Goal: Task Accomplishment & Management: Manage account settings

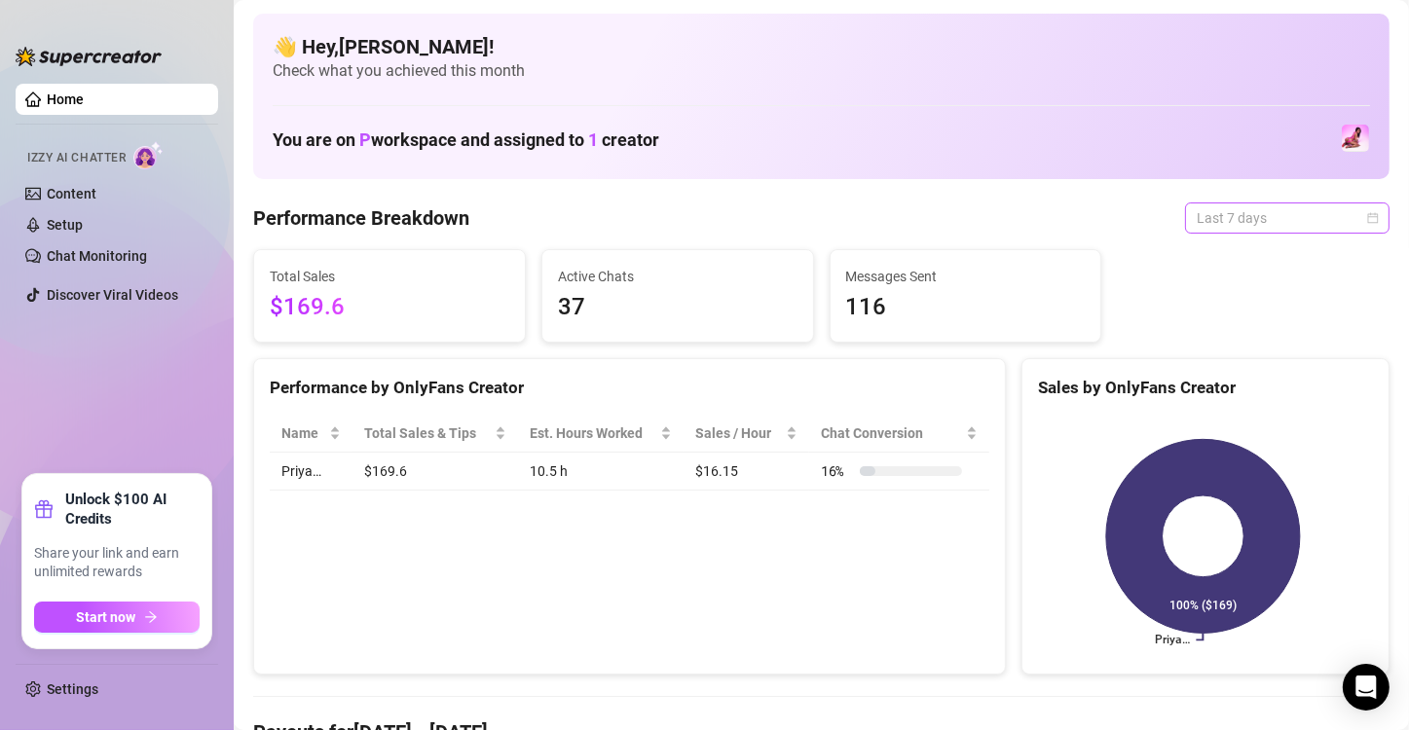
click at [1326, 222] on span "Last 7 days" at bounding box center [1287, 217] width 181 height 29
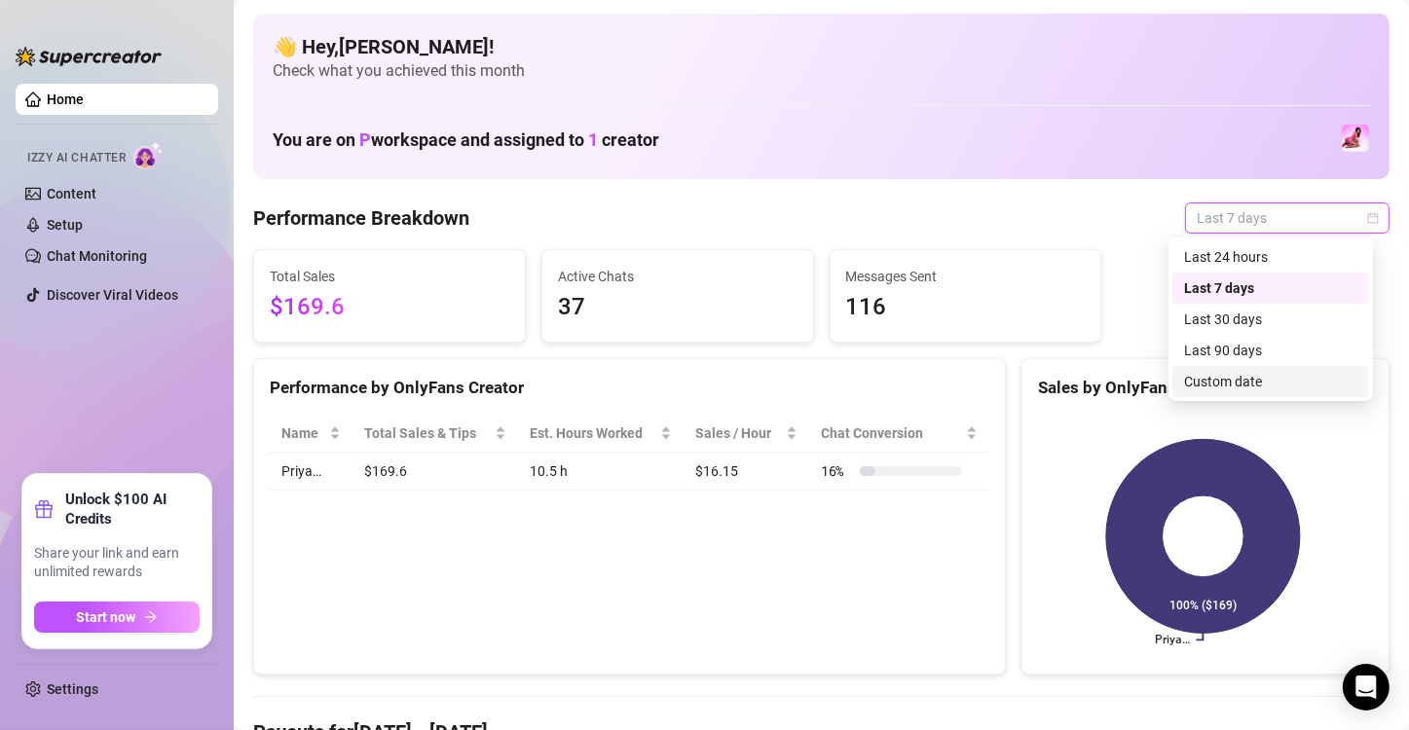
click at [1246, 380] on div "Custom date" at bounding box center [1270, 381] width 173 height 21
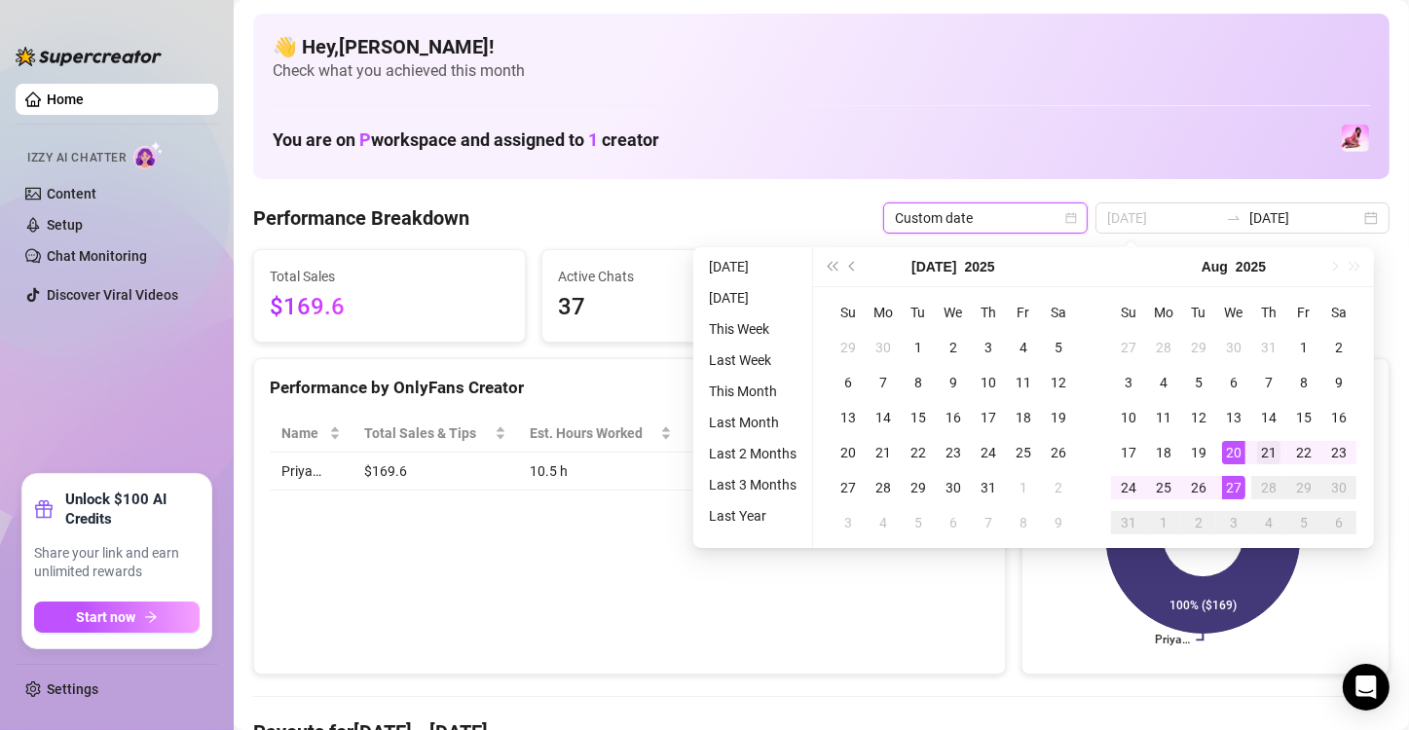
type input "[DATE]"
click at [1261, 445] on div "21" at bounding box center [1268, 452] width 23 height 23
click at [1234, 476] on div "27" at bounding box center [1233, 487] width 23 height 23
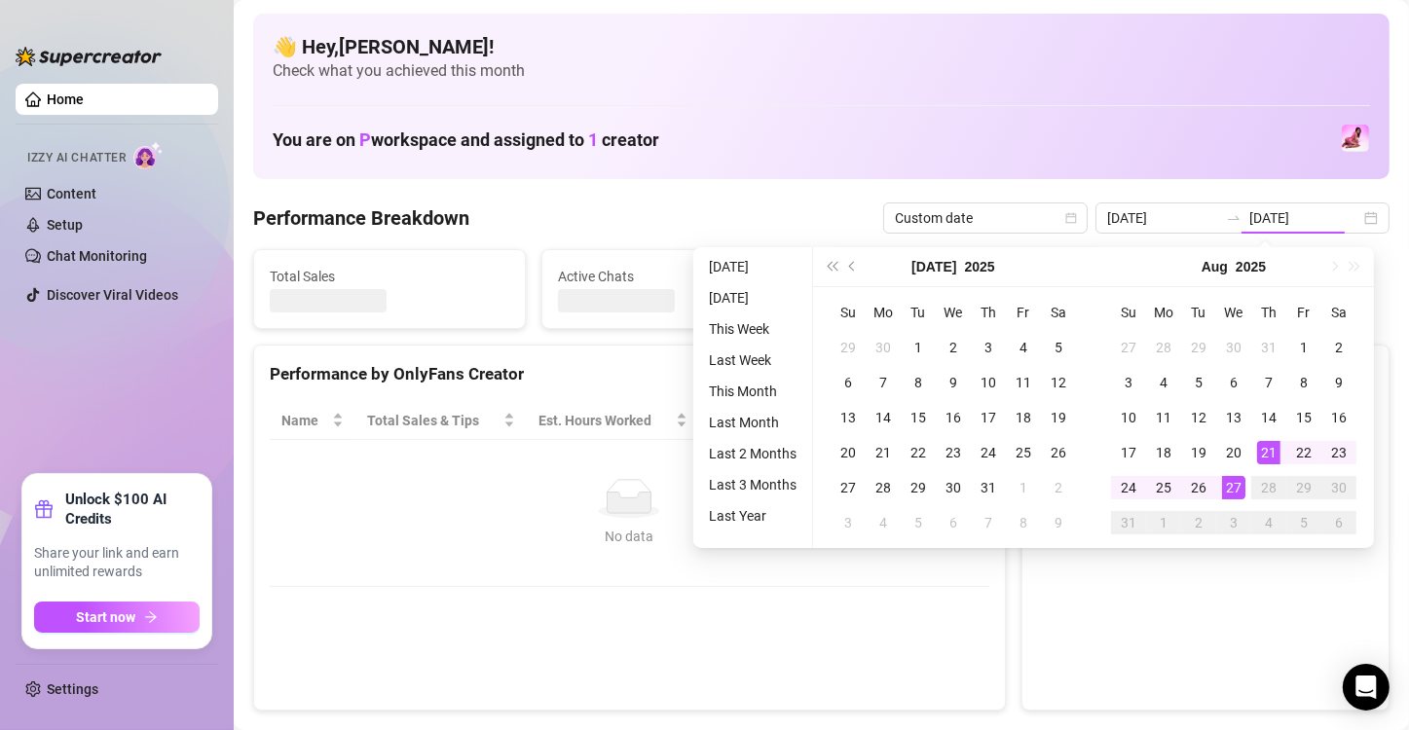
type input "[DATE]"
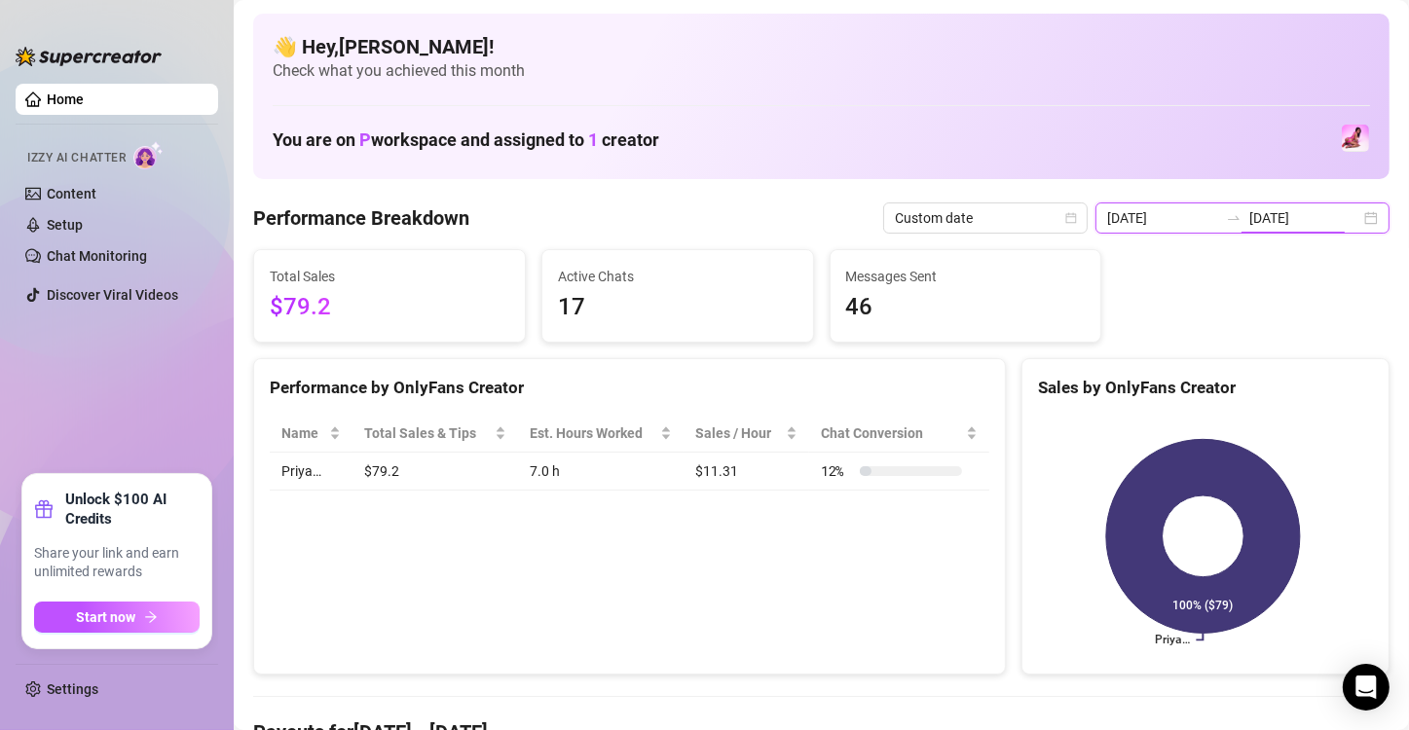
click at [1296, 219] on input "[DATE]" at bounding box center [1304, 217] width 111 height 21
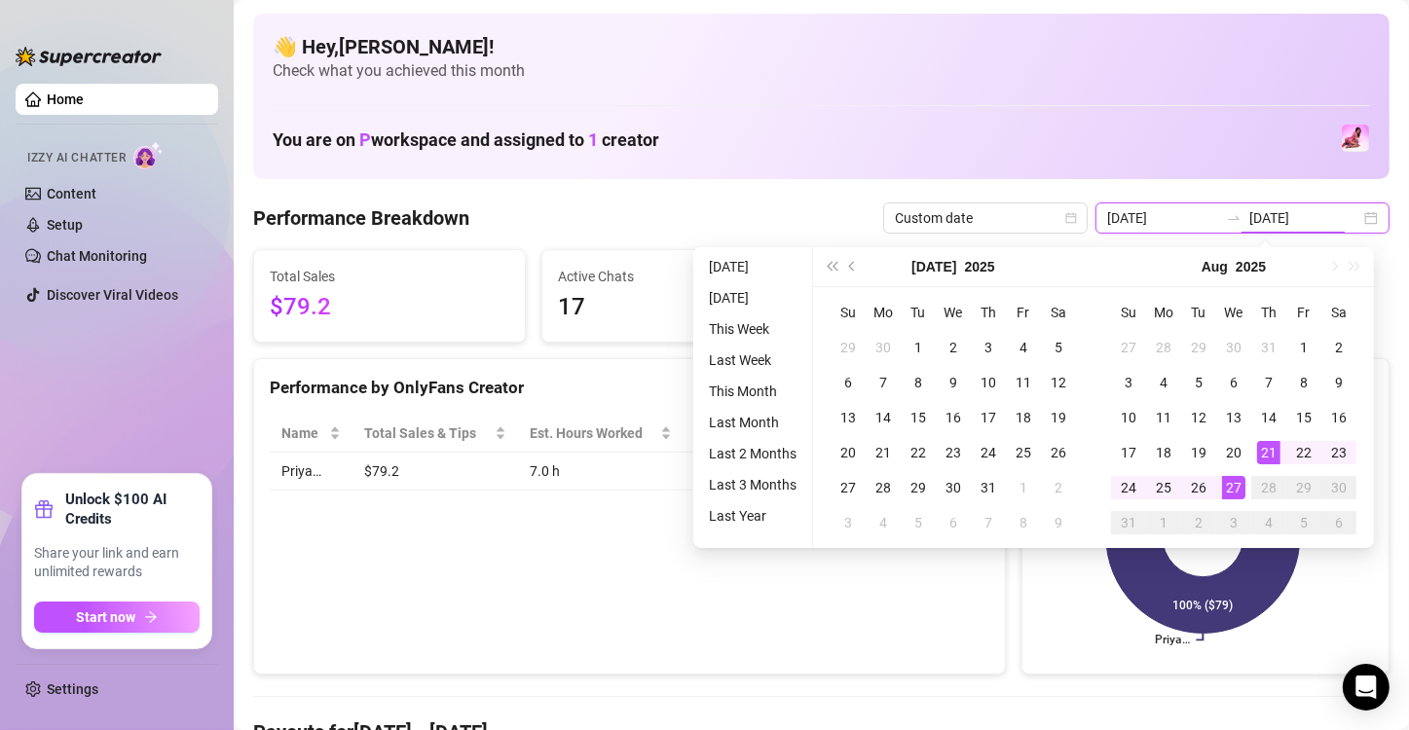
type input "[DATE]"
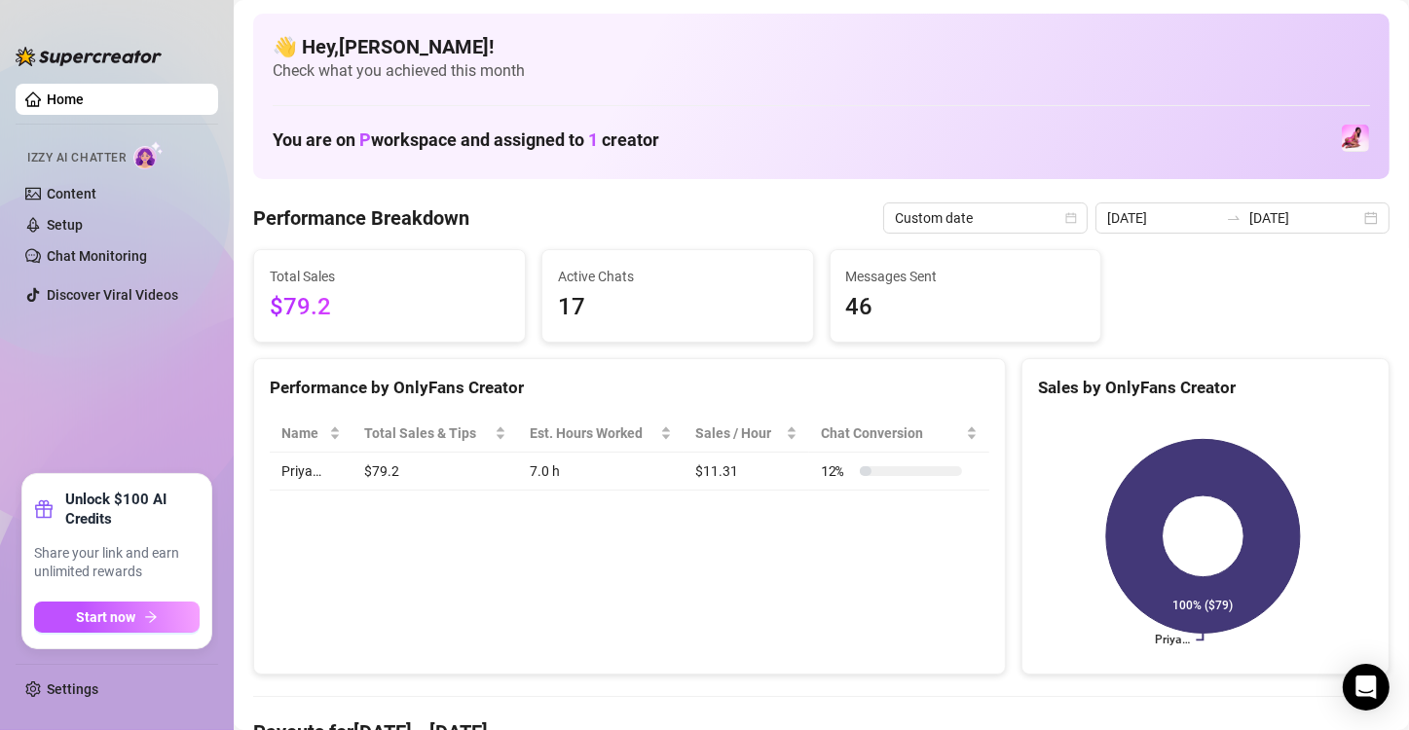
click at [883, 639] on div "Performance by OnlyFans Creator Name Total Sales & Tips Est. Hours Worked Sales…" at bounding box center [629, 516] width 753 height 317
click at [147, 264] on link "Chat Monitoring" at bounding box center [97, 256] width 100 height 16
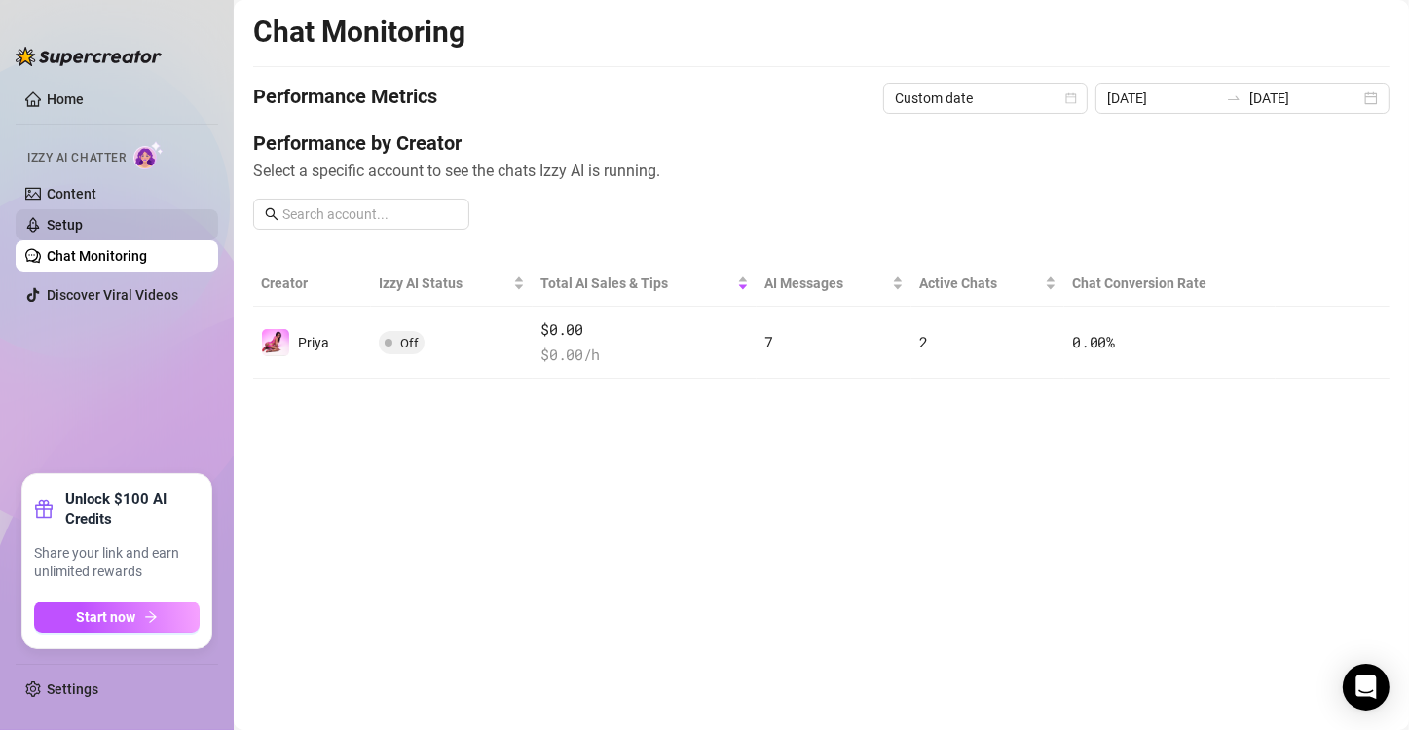
click at [83, 219] on link "Setup" at bounding box center [65, 225] width 36 height 16
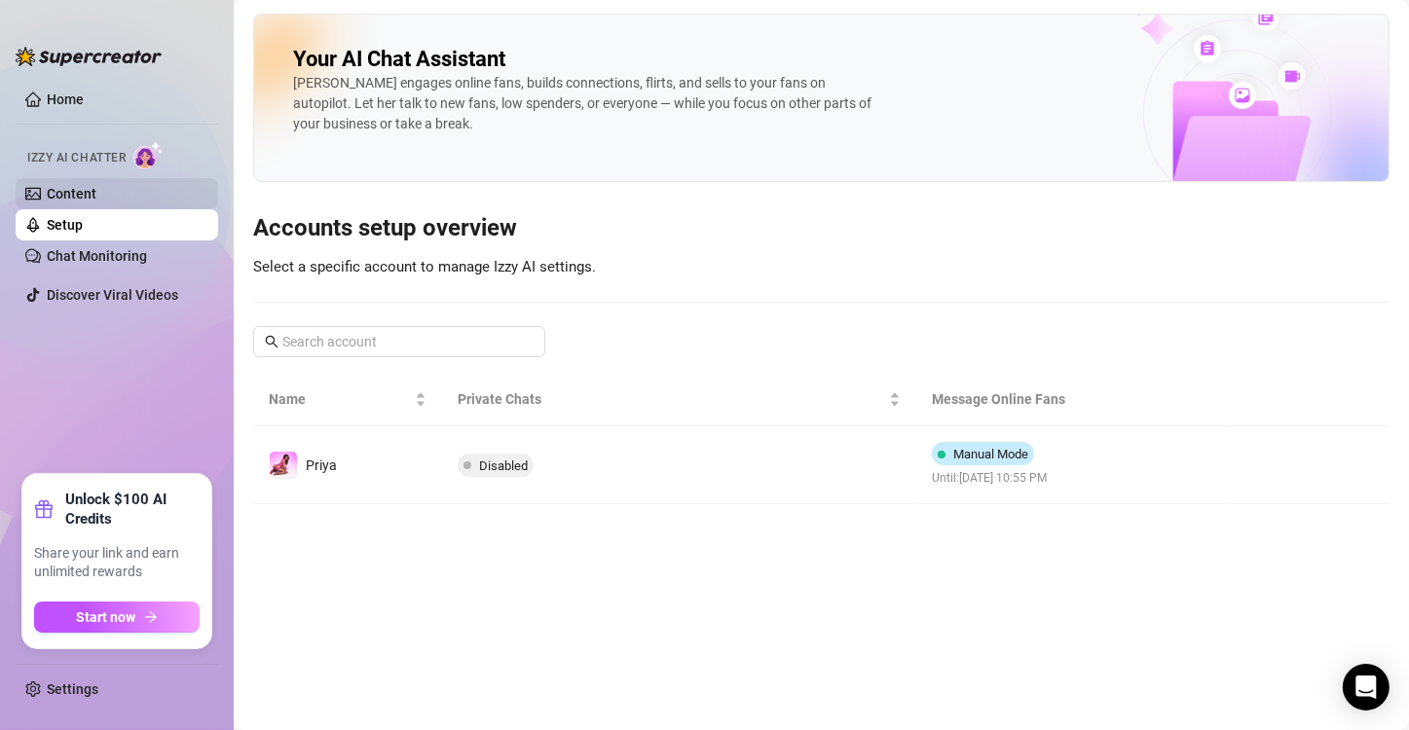
click at [96, 193] on link "Content" at bounding box center [72, 194] width 50 height 16
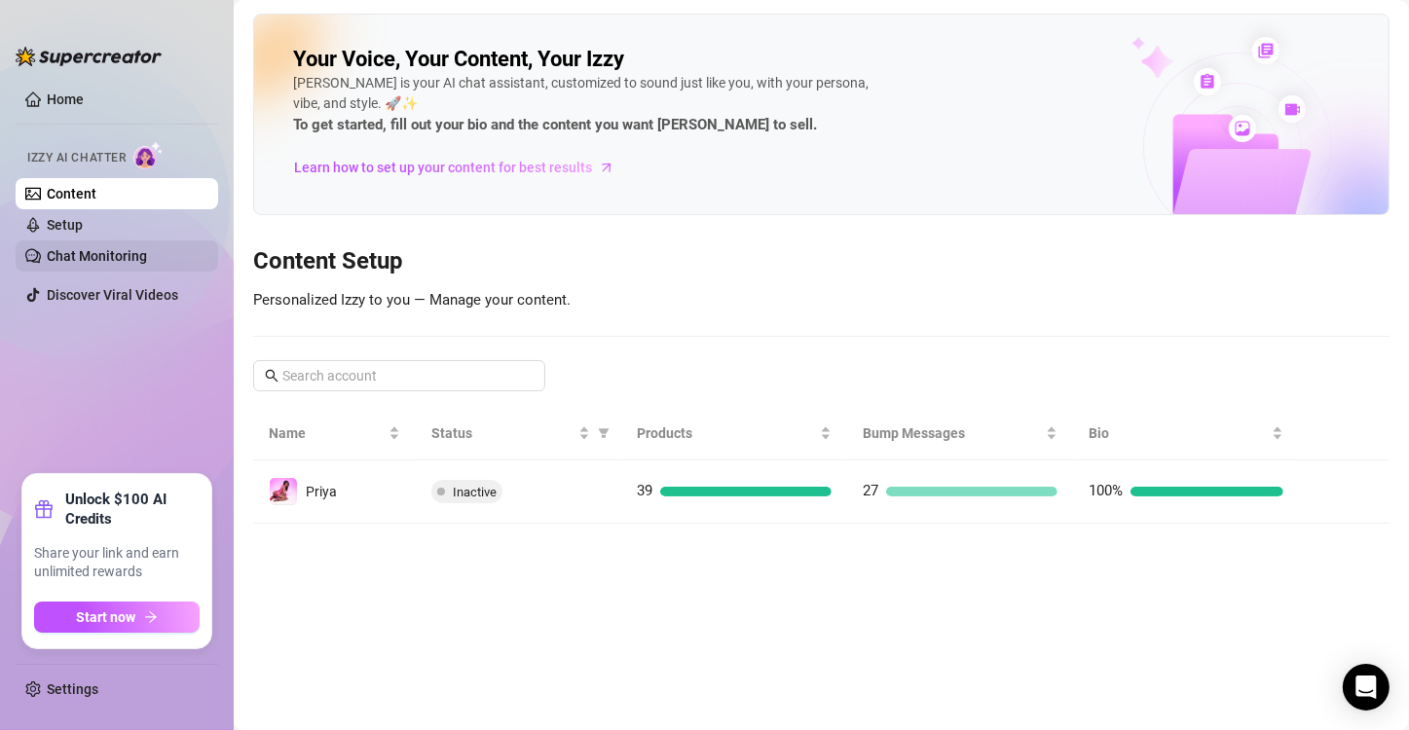
click at [143, 264] on link "Chat Monitoring" at bounding box center [97, 256] width 100 height 16
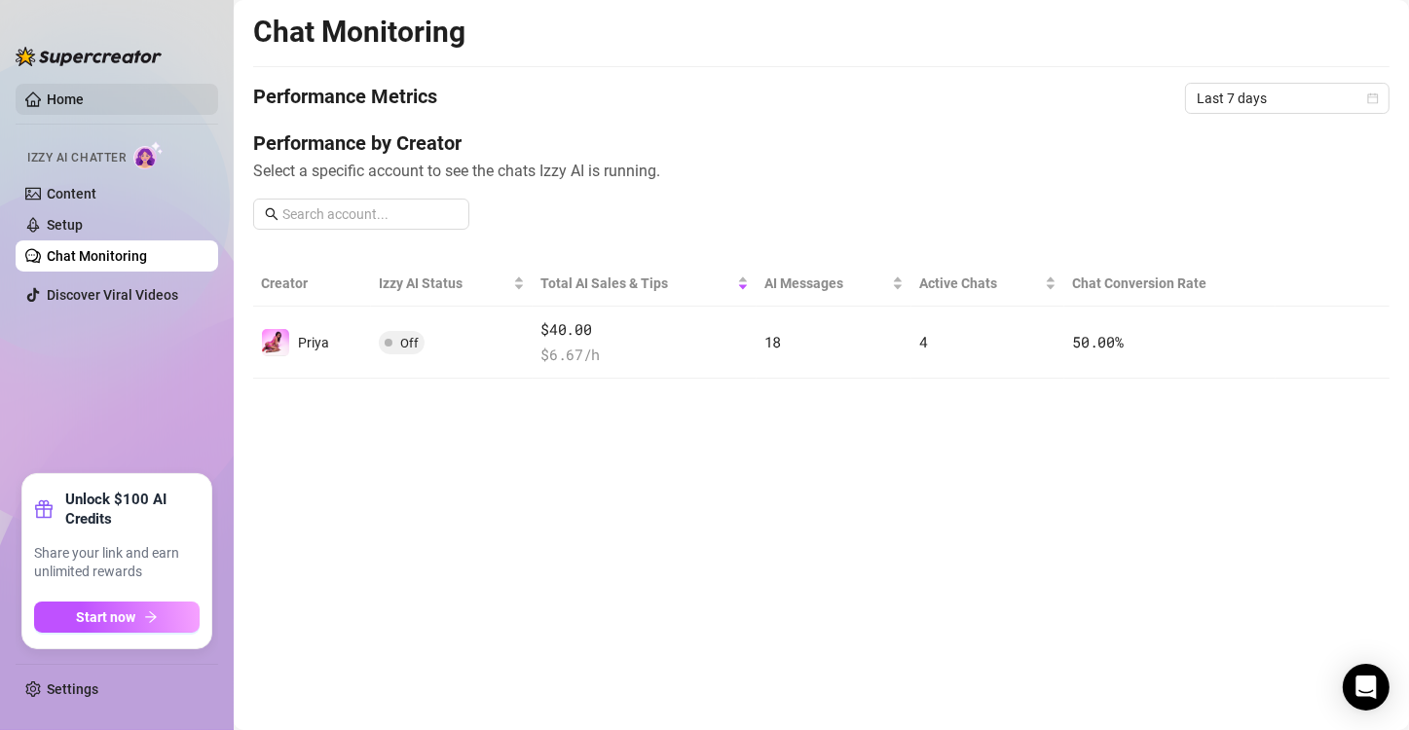
click at [50, 92] on link "Home" at bounding box center [65, 100] width 37 height 16
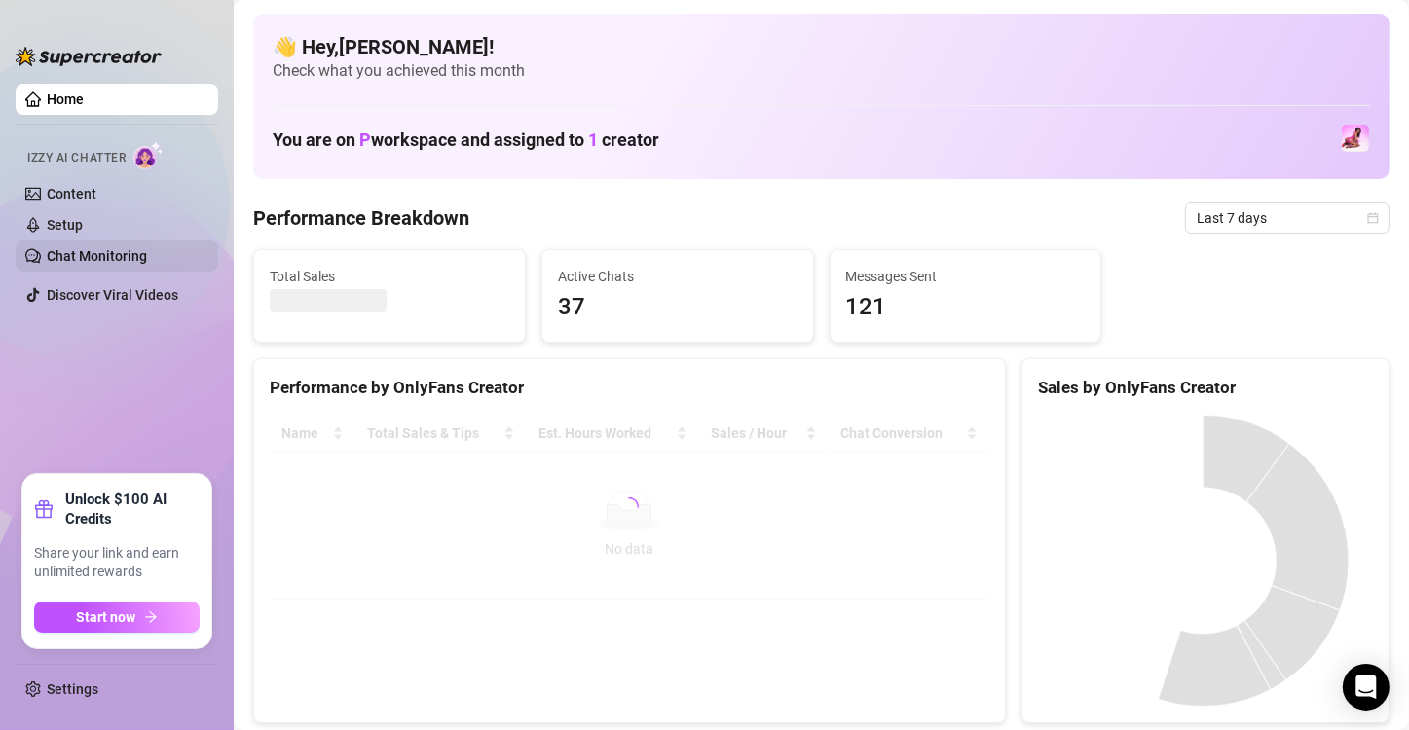
click at [89, 248] on link "Chat Monitoring" at bounding box center [97, 256] width 100 height 16
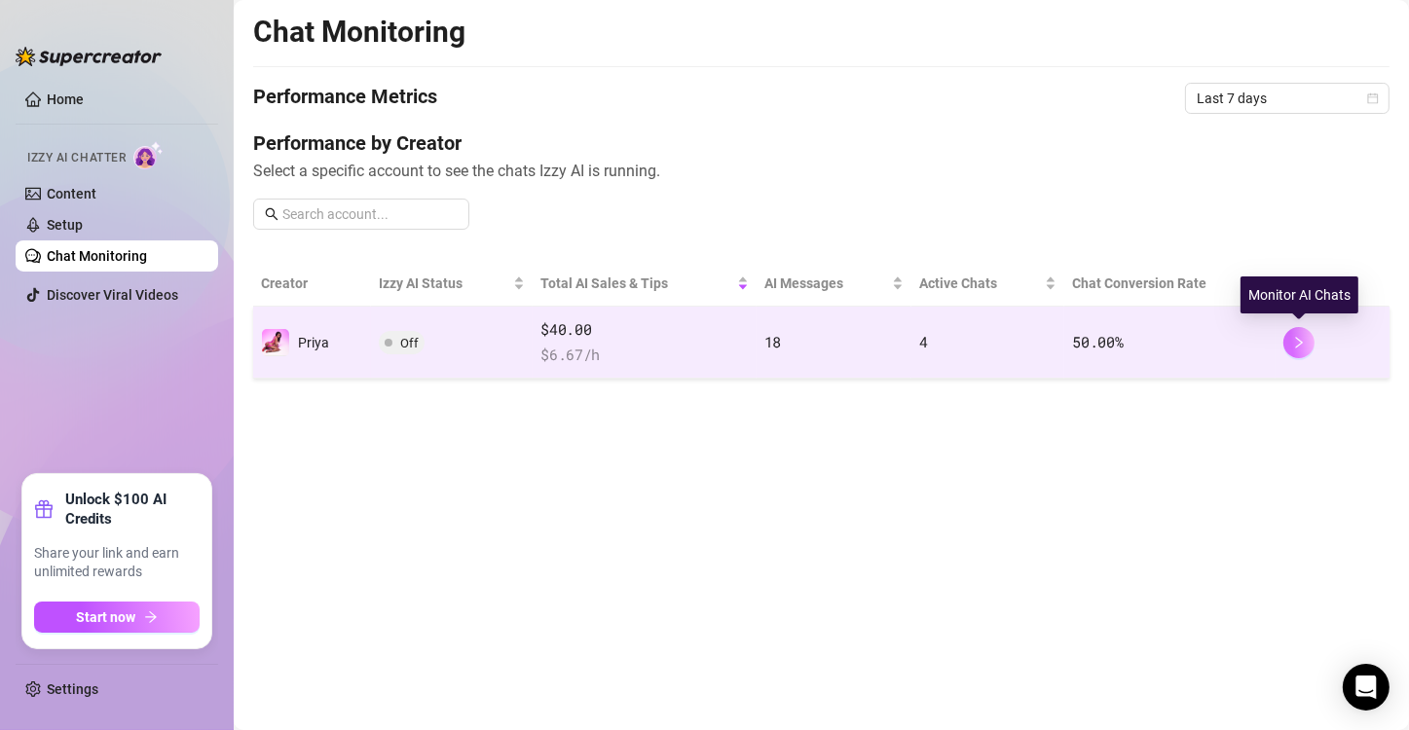
click at [1309, 337] on button "button" at bounding box center [1298, 342] width 31 height 31
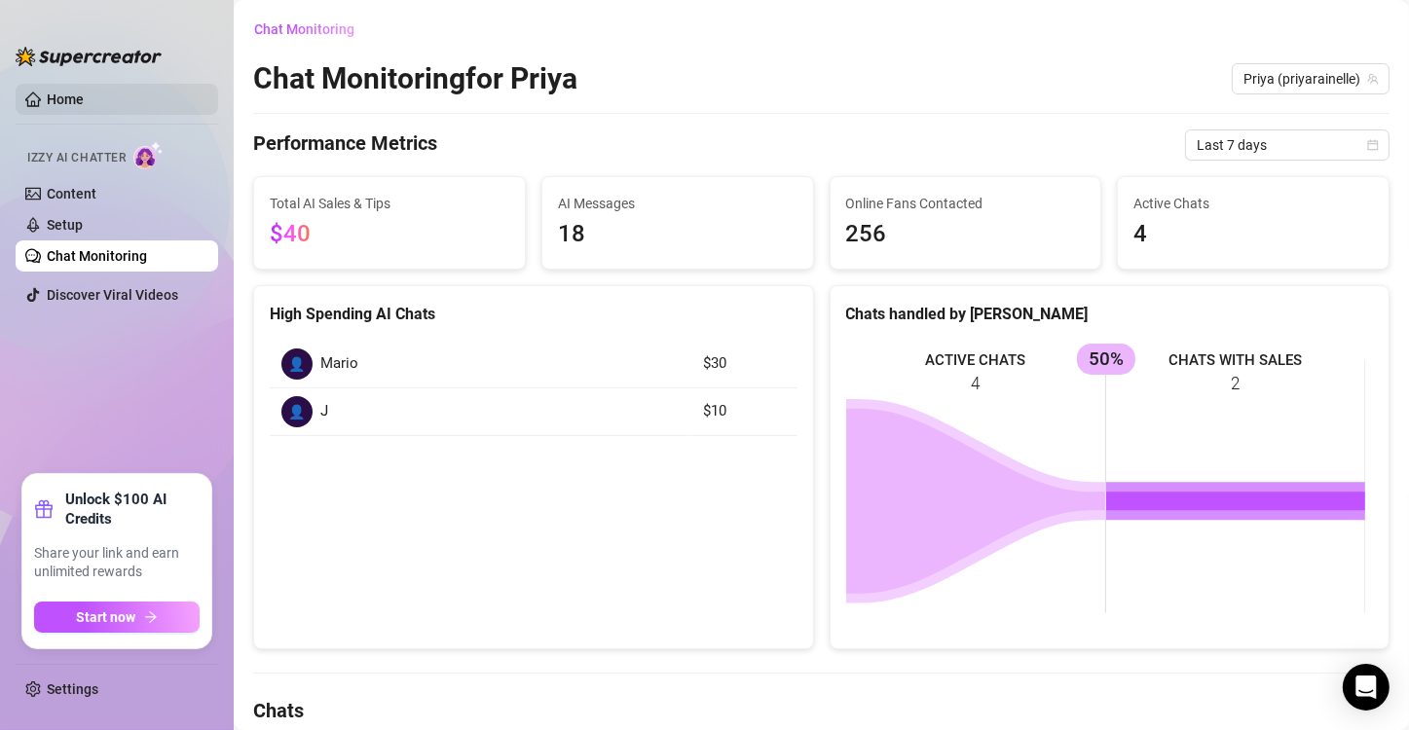
click at [84, 107] on link "Home" at bounding box center [65, 100] width 37 height 16
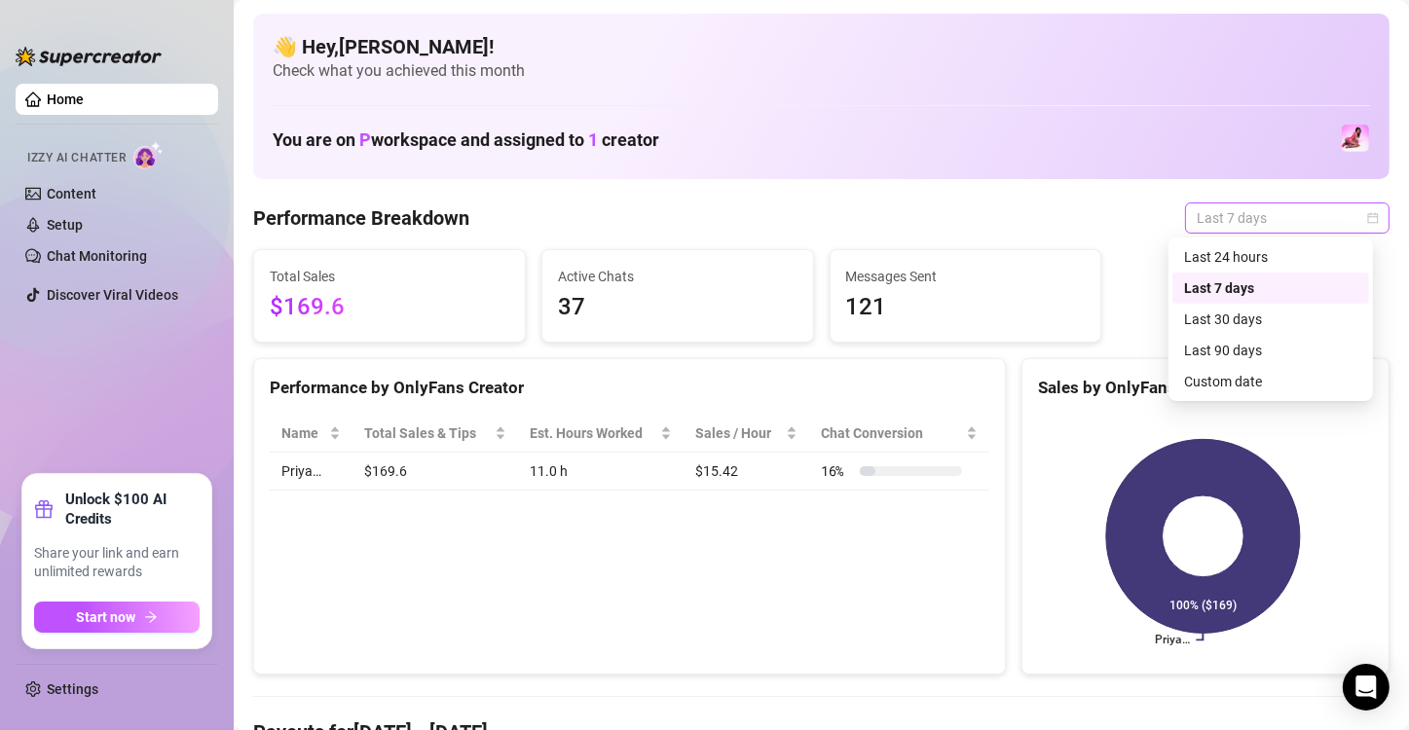
click at [1274, 222] on span "Last 7 days" at bounding box center [1287, 217] width 181 height 29
click at [1277, 368] on div "Custom date" at bounding box center [1270, 381] width 197 height 31
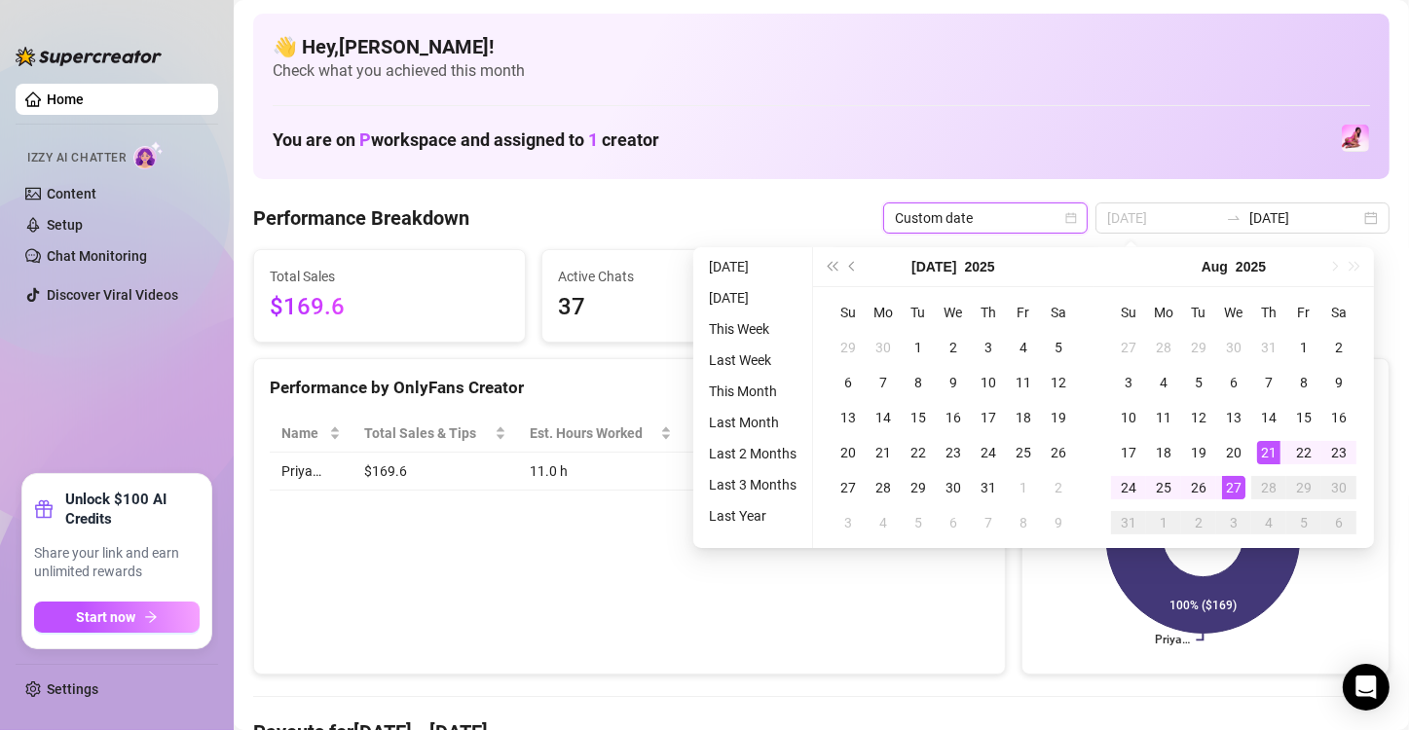
type input "[DATE]"
click at [1268, 451] on div "21" at bounding box center [1268, 452] width 23 height 23
click at [1238, 481] on div "27" at bounding box center [1233, 487] width 23 height 23
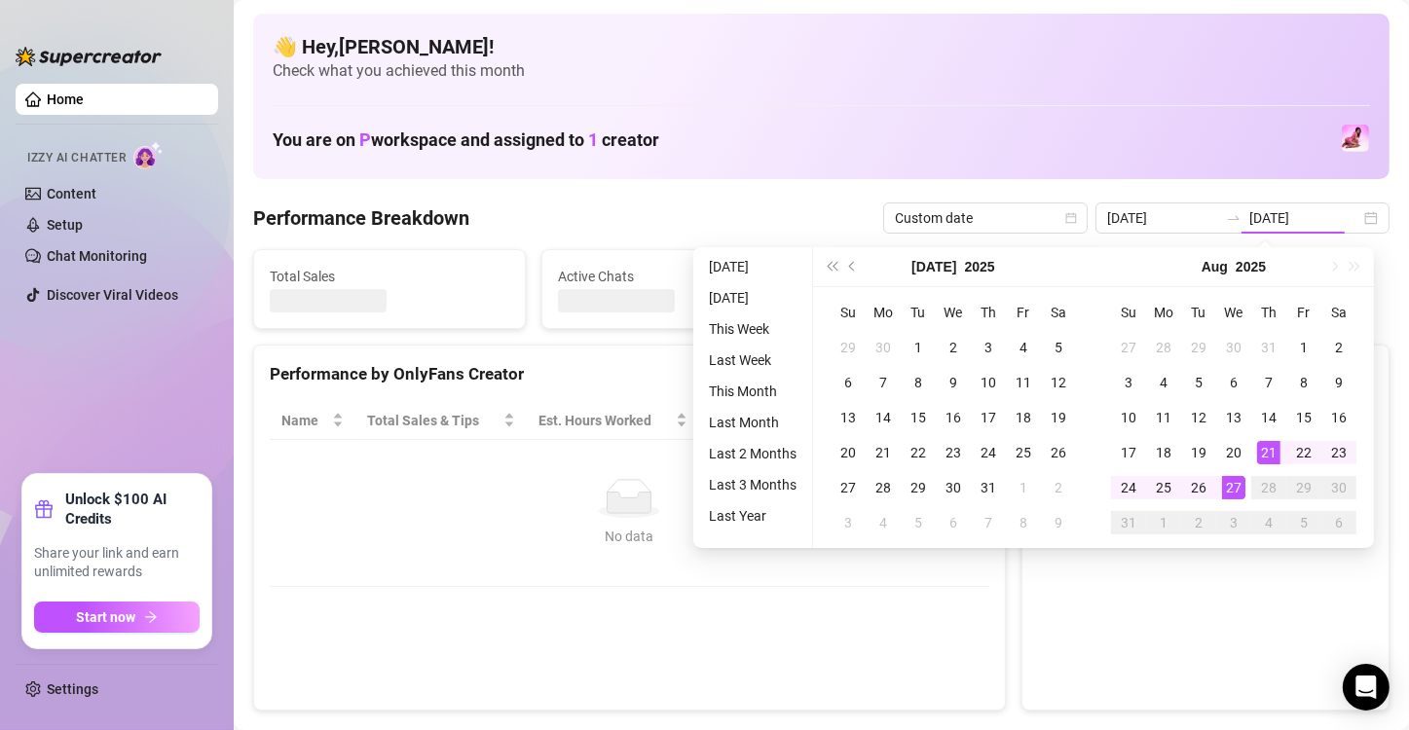
type input "[DATE]"
